Goal: Submit feedback/report problem

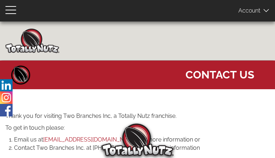
type input "pZYtfioci"
type input "[EMAIL_ADDRESS][DOMAIN_NAME]"
type input "8329335129"
